Goal: Navigation & Orientation: Find specific page/section

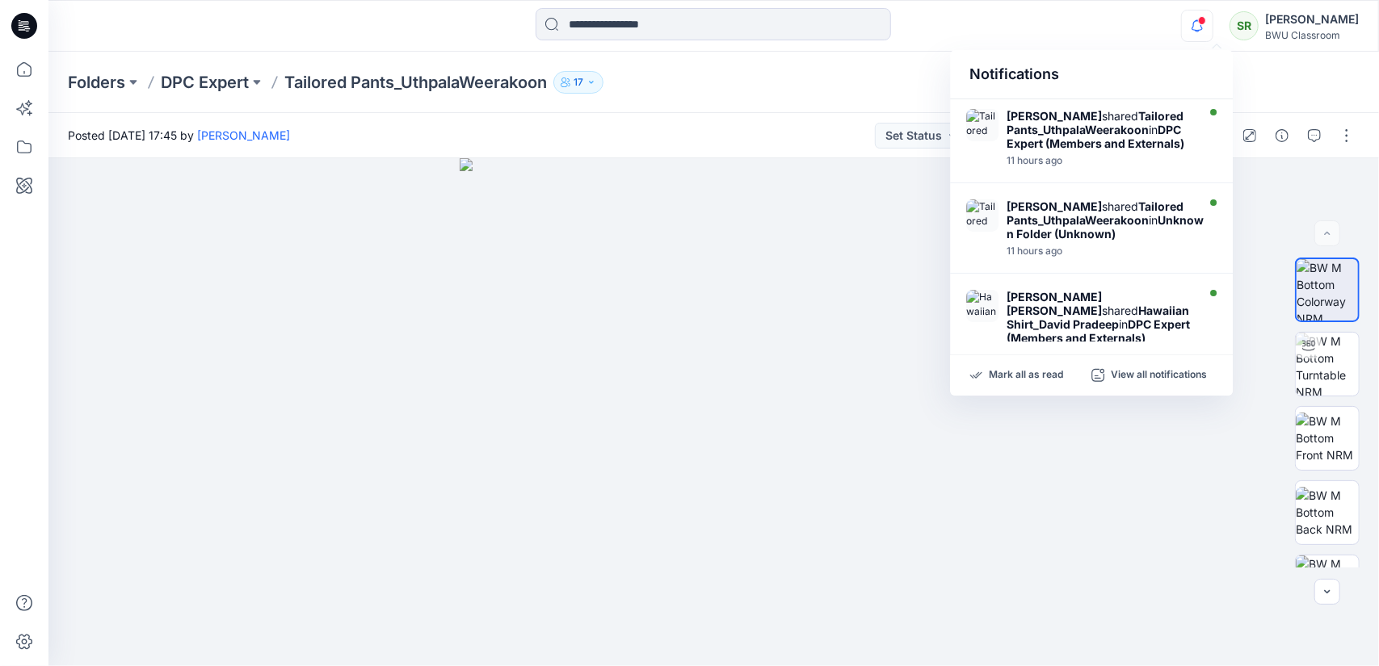
click at [1206, 23] on span at bounding box center [1202, 20] width 8 height 9
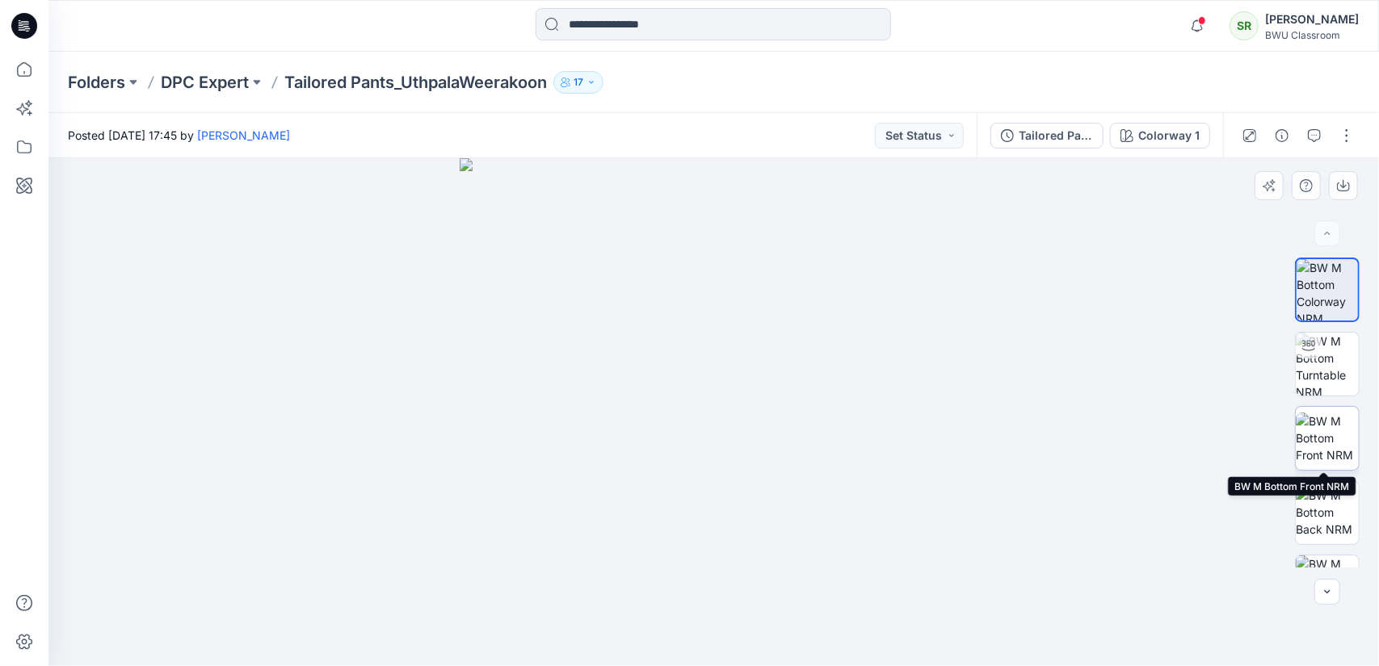
click at [1329, 450] on img at bounding box center [1326, 438] width 63 height 51
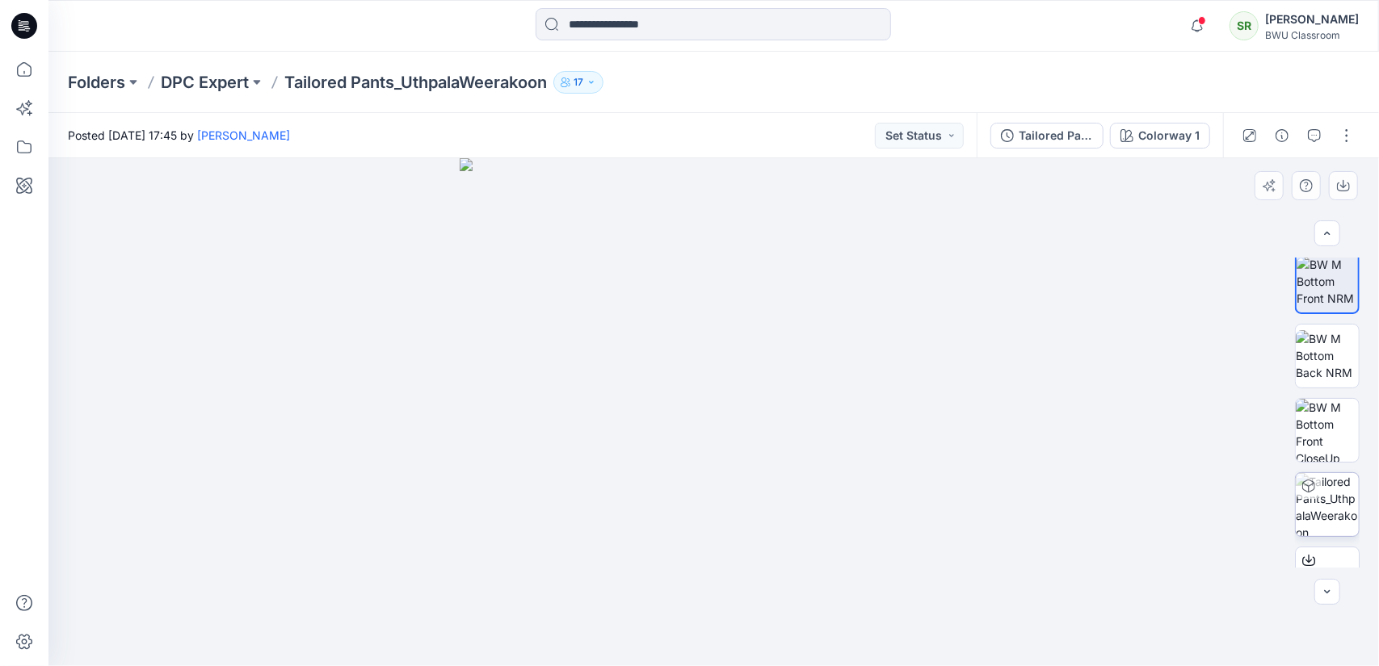
scroll to position [162, 0]
click at [1331, 419] on img at bounding box center [1326, 425] width 63 height 63
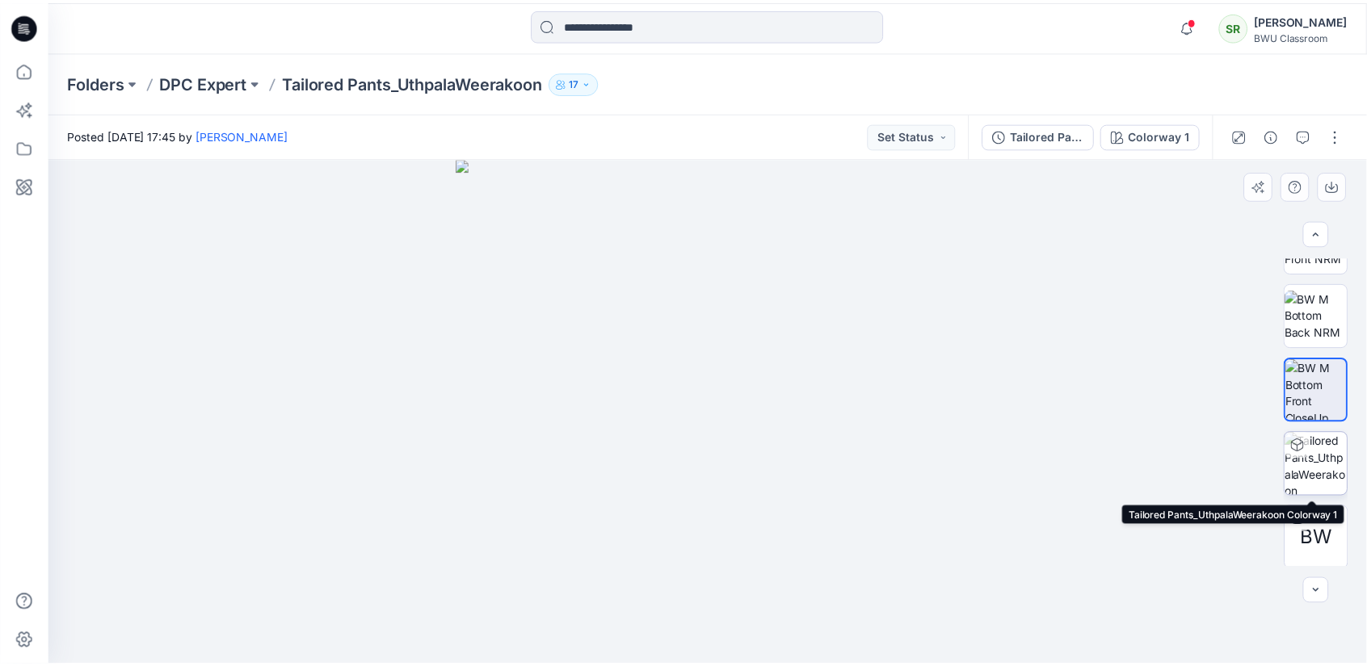
scroll to position [199, 0]
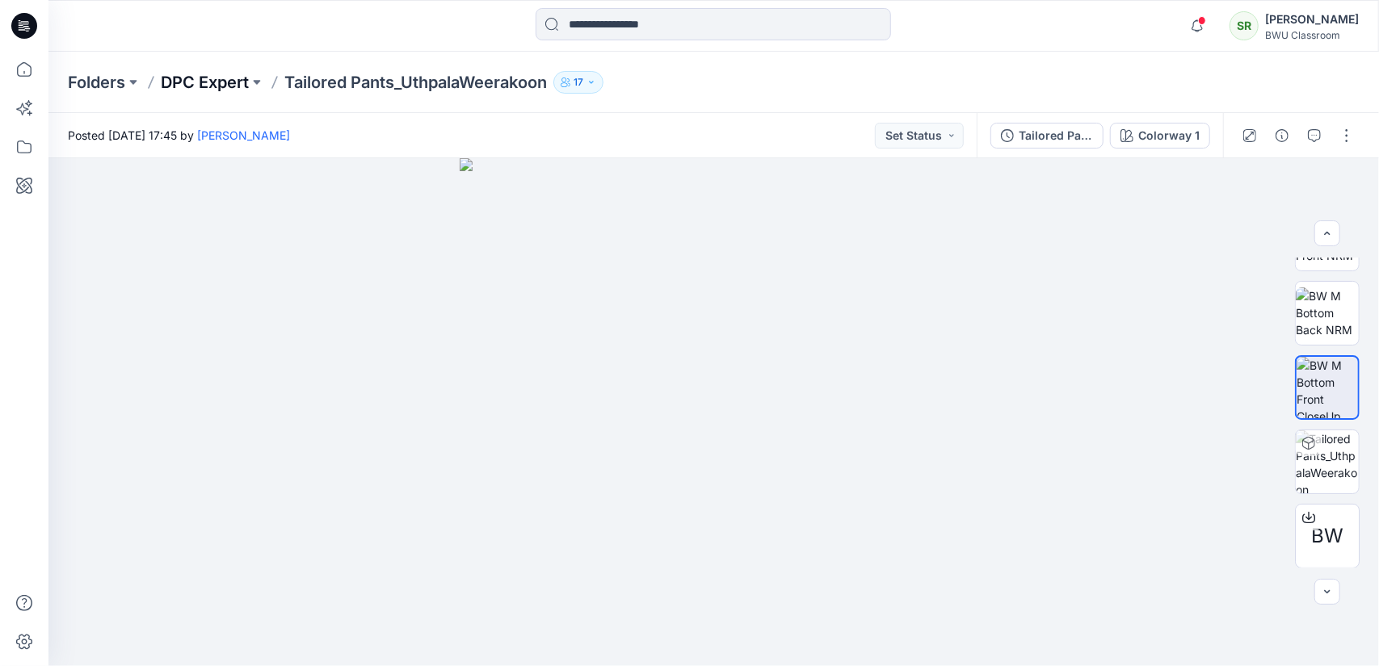
click at [200, 83] on p "DPC Expert" at bounding box center [205, 82] width 88 height 23
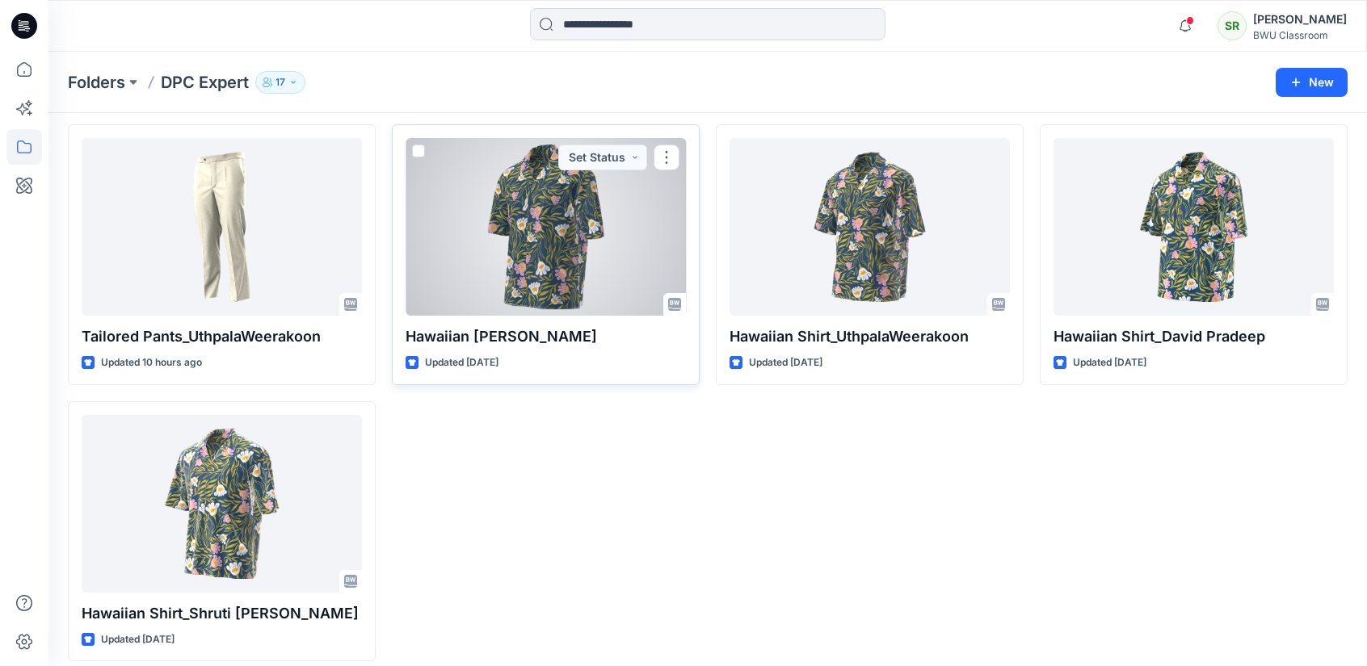
scroll to position [69, 0]
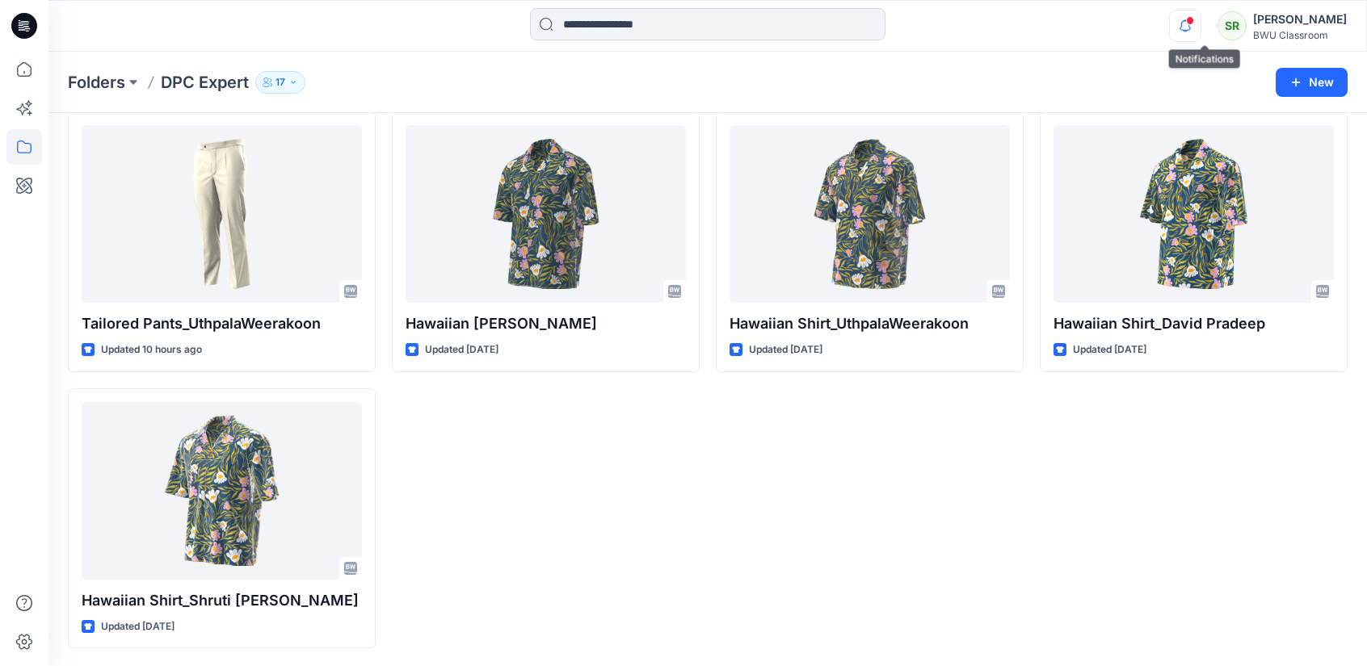
click at [1200, 17] on icon "button" at bounding box center [1184, 26] width 31 height 32
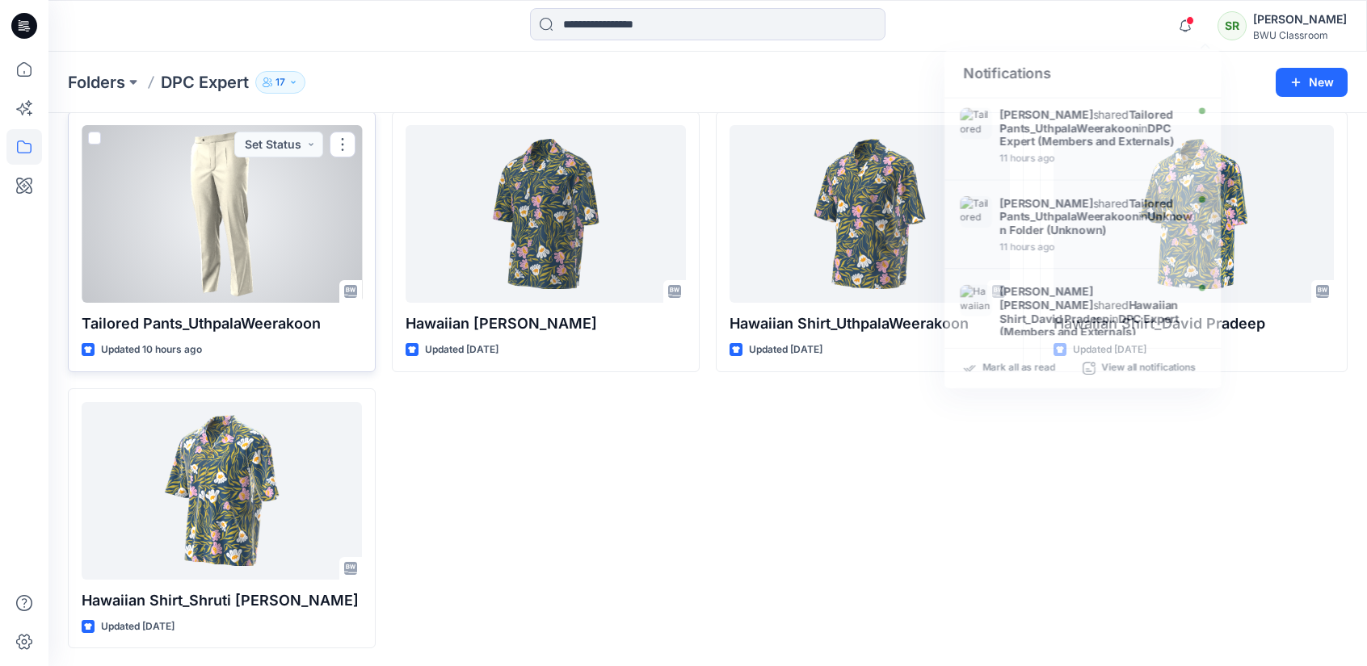
click at [231, 264] on div at bounding box center [222, 214] width 280 height 178
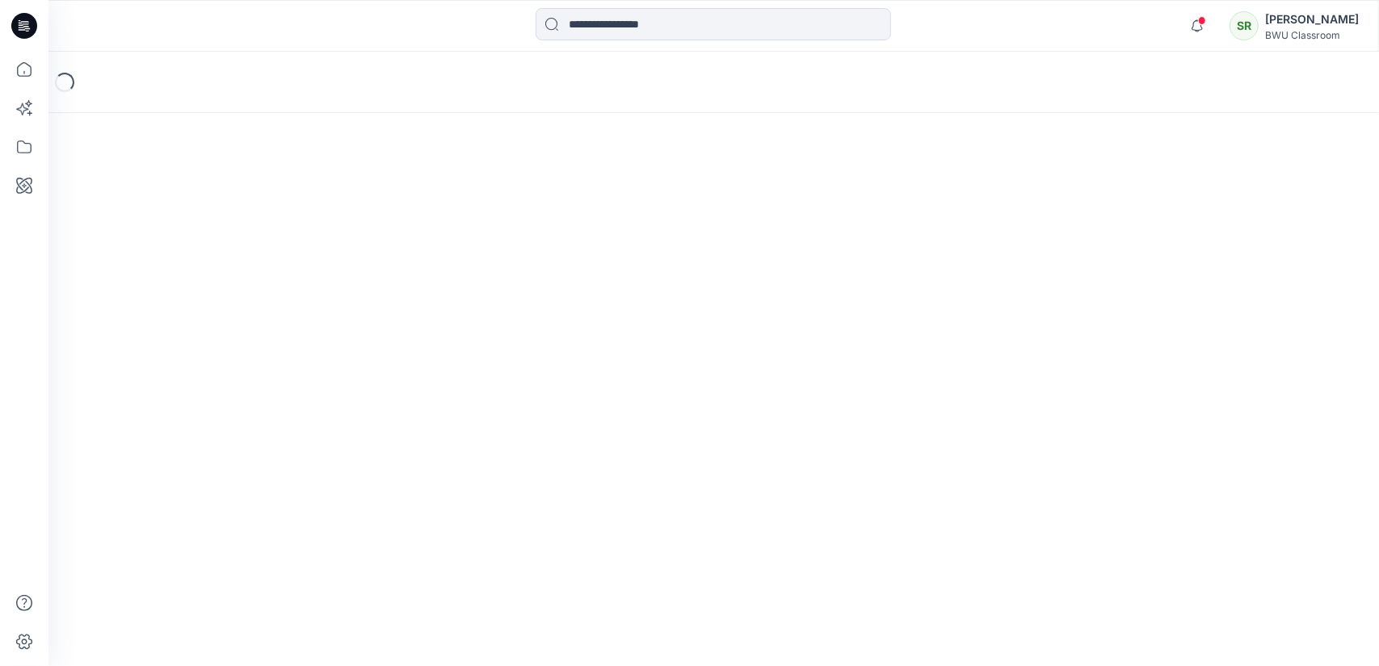
click at [231, 264] on div "Loading..." at bounding box center [713, 359] width 1330 height 615
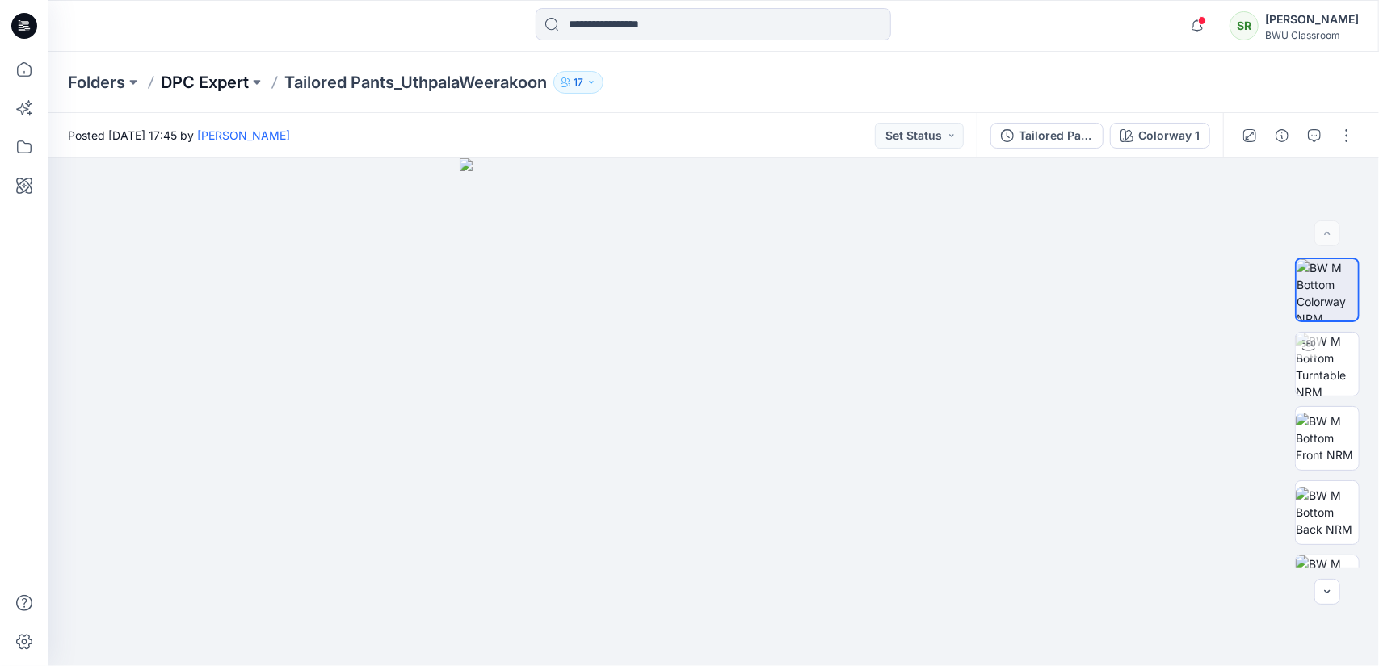
click at [215, 88] on p "DPC Expert" at bounding box center [205, 82] width 88 height 23
